Goal: Find contact information: Find contact information

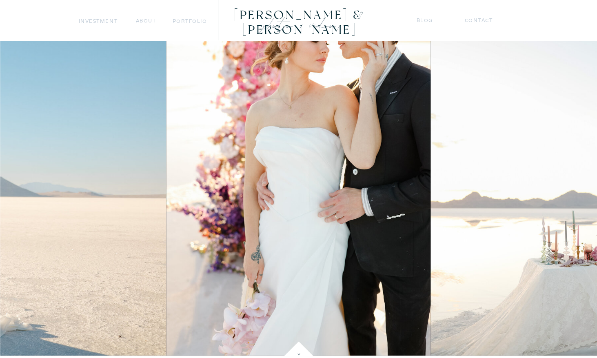
click at [114, 24] on nav "Investment" at bounding box center [98, 21] width 39 height 9
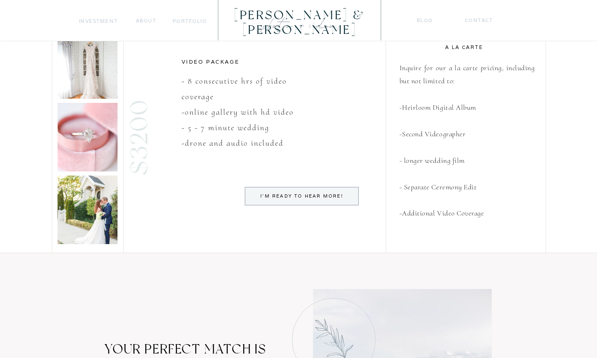
scroll to position [994, 0]
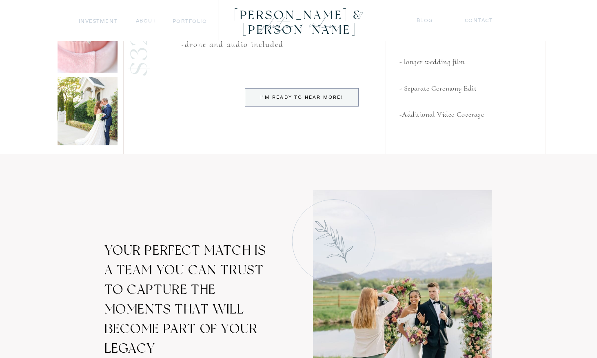
click at [468, 14] on h2 "Inquire for our a la carte pricing, including but not limited to: -Heirloom Dig…" at bounding box center [466, 61] width 135 height 199
click at [469, 19] on nav "Contact" at bounding box center [479, 20] width 29 height 9
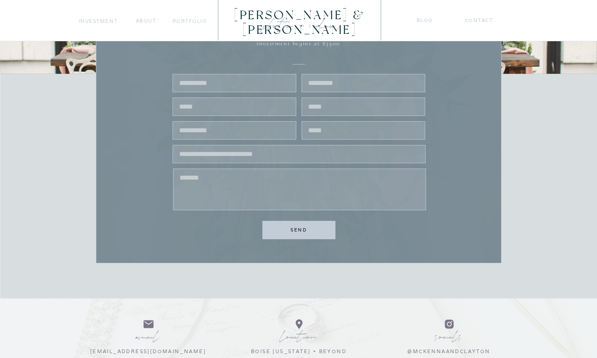
scroll to position [275, 0]
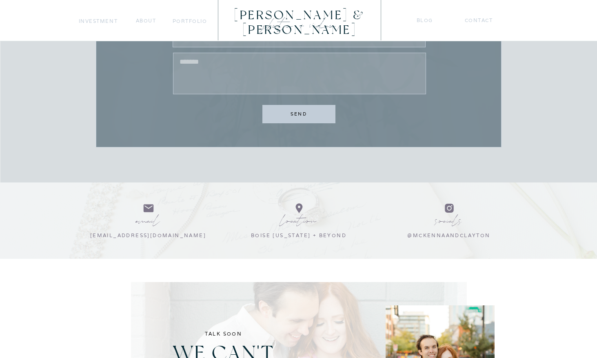
drag, startPoint x: 220, startPoint y: 232, endPoint x: 124, endPoint y: 242, distance: 96.0
click at [124, 242] on div "Contact blog photo + Video McKenna & Clayton portfolio Investment about thank y…" at bounding box center [298, 175] width 597 height 901
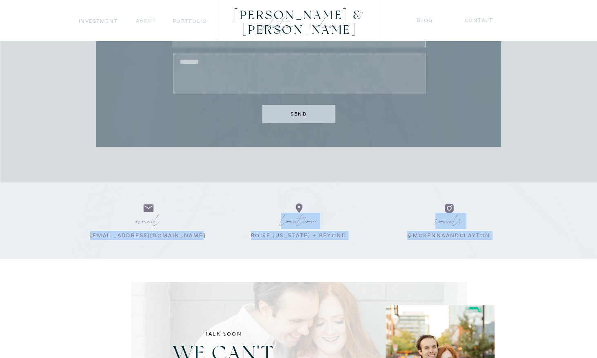
drag, startPoint x: 221, startPoint y: 235, endPoint x: 212, endPoint y: 236, distance: 9.0
click at [212, 236] on div "Contact blog photo + Video McKenna & Clayton portfolio Investment about thank y…" at bounding box center [298, 175] width 597 height 901
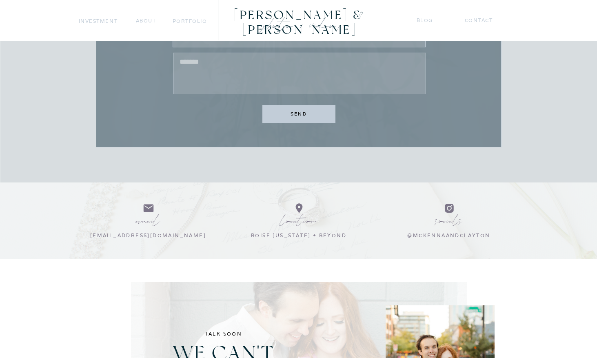
click at [218, 230] on div "Contact blog photo + Video McKenna & Clayton portfolio Investment about thank y…" at bounding box center [298, 175] width 597 height 901
copy div "mckennaandclayton@gmail.com"
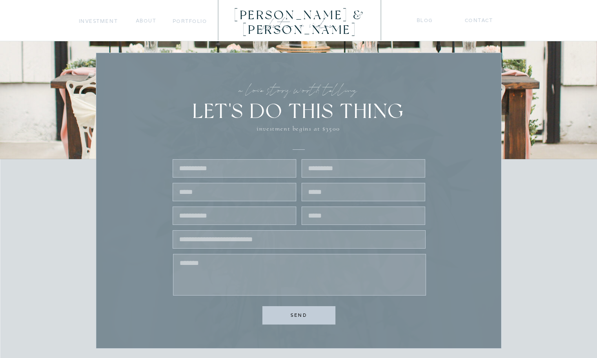
scroll to position [0, 0]
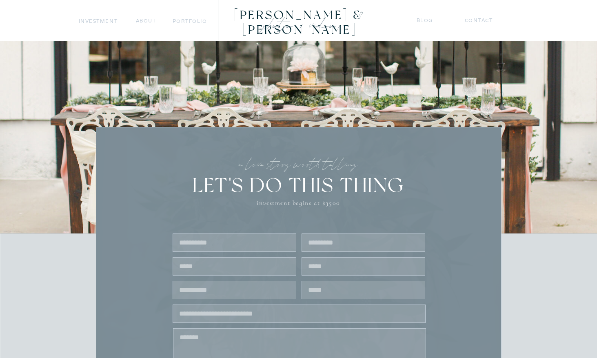
click at [140, 18] on nav "about" at bounding box center [146, 20] width 20 height 9
